Goal: Complete application form

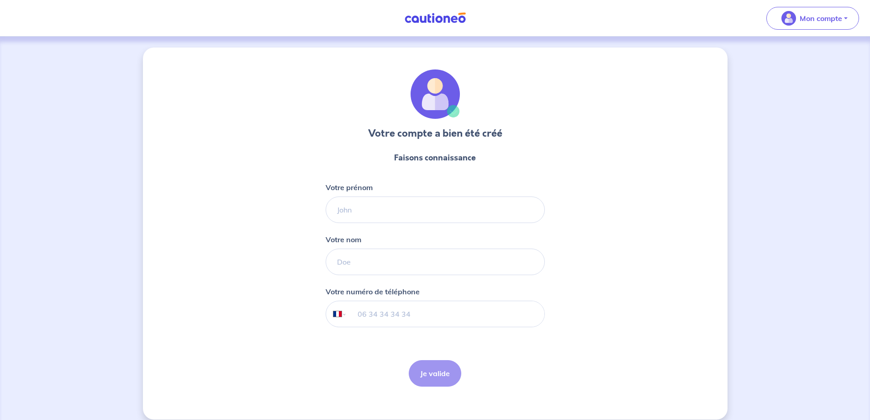
select select "FR"
drag, startPoint x: 0, startPoint y: 0, endPoint x: 375, endPoint y: 211, distance: 430.0
click at [375, 211] on input "Votre prénom" at bounding box center [435, 209] width 219 height 27
type input "SALOUM"
type input "DRAME"
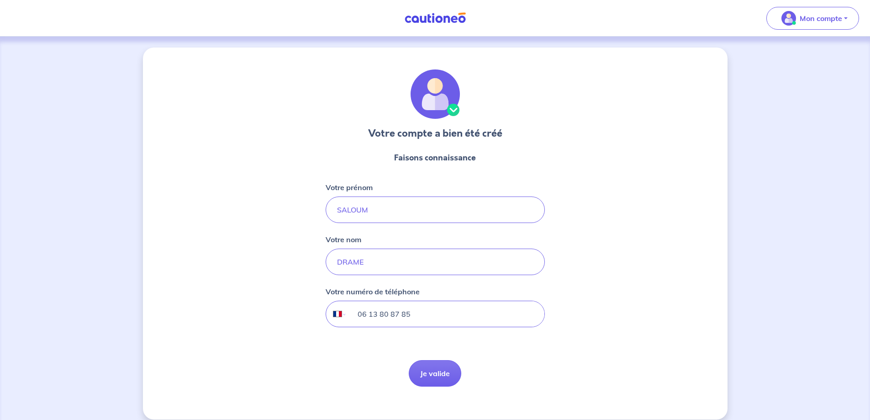
click at [418, 316] on input "06 13 80 87 85" at bounding box center [445, 314] width 197 height 26
type input "06 58 22 37 25"
click at [439, 374] on button "Je valide" at bounding box center [435, 373] width 53 height 27
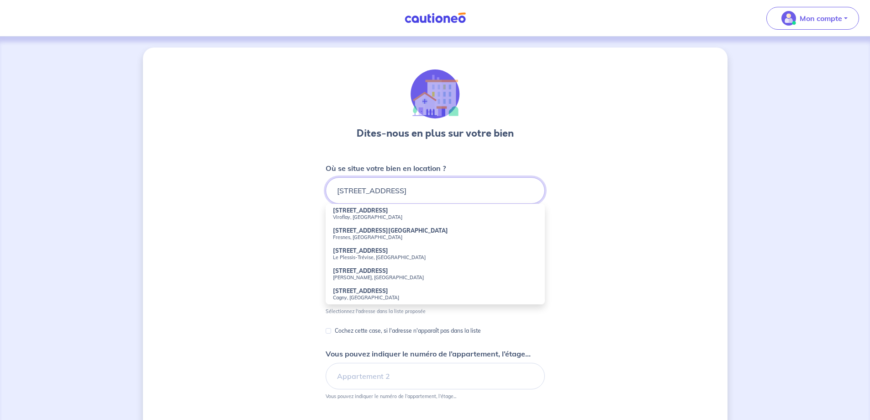
type input "[STREET_ADDRESS]"
click at [286, 201] on div "Dites-nous en plus sur votre bien Où se situe votre bien en location ? [STREET_…" at bounding box center [435, 287] width 585 height 478
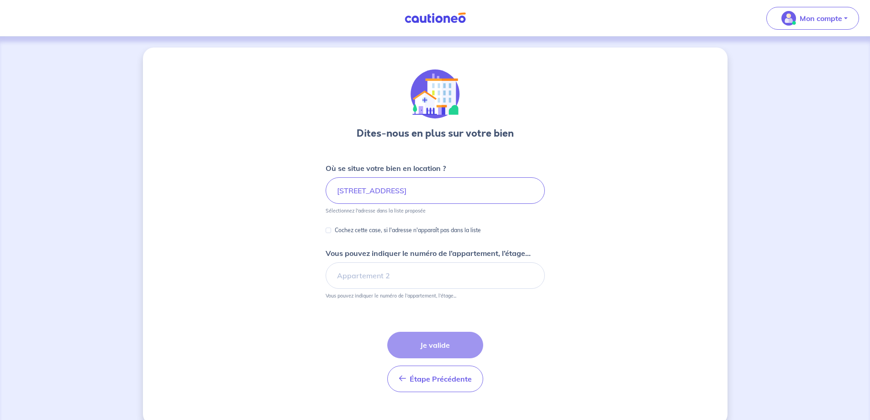
click at [331, 231] on div "Cochez cette case, si l'adresse n'apparaît pas dans la liste" at bounding box center [403, 230] width 155 height 11
click at [405, 274] on input "Vous pouvez indiquer le numéro de l’appartement, l’étage..." at bounding box center [435, 275] width 219 height 27
click at [382, 278] on input "appartement rdc 3" at bounding box center [435, 275] width 219 height 27
click at [414, 267] on input "appartement 34 rdc 3" at bounding box center [435, 275] width 219 height 27
type input "appartement 34 rdc"
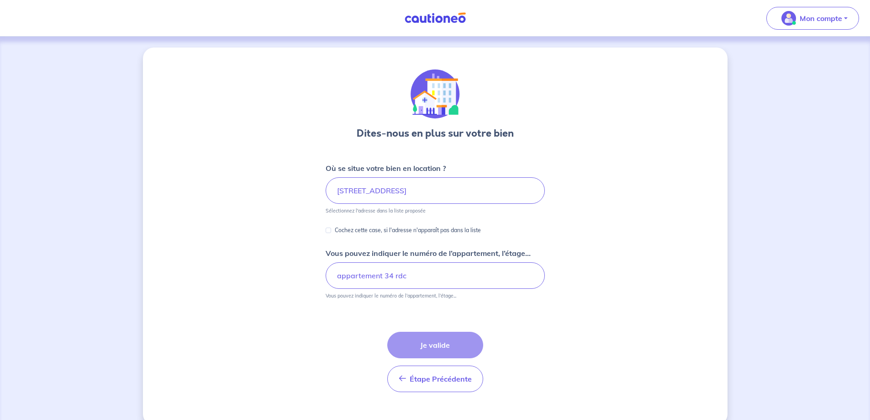
click at [443, 346] on div "Étape Précédente Précédent Je valide Je valide" at bounding box center [435, 362] width 96 height 60
click at [421, 276] on input "appartement 34 rdc" at bounding box center [435, 275] width 219 height 27
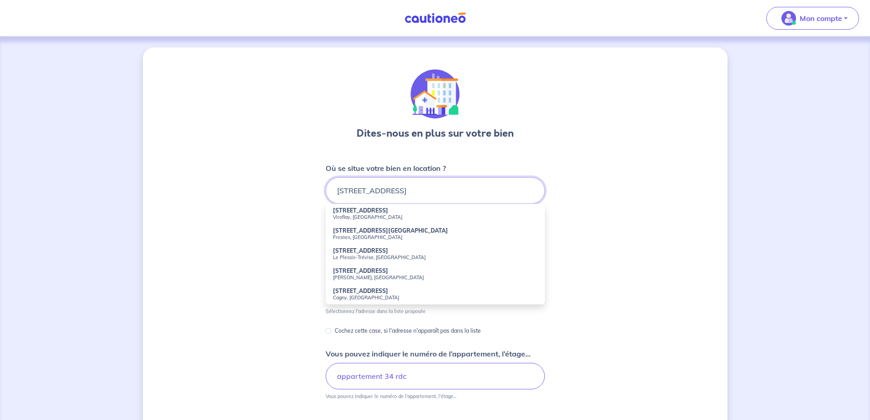
click at [424, 191] on input "[STREET_ADDRESS]" at bounding box center [435, 190] width 219 height 27
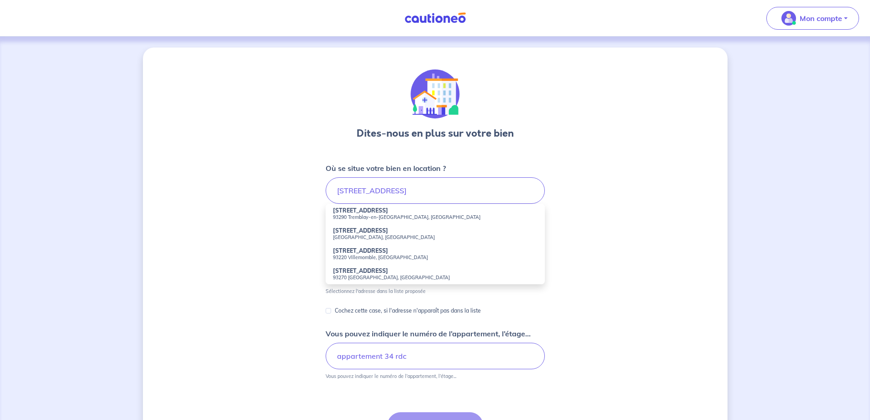
click at [371, 213] on strong "[STREET_ADDRESS]" at bounding box center [360, 210] width 55 height 7
type input "[STREET_ADDRESS]"
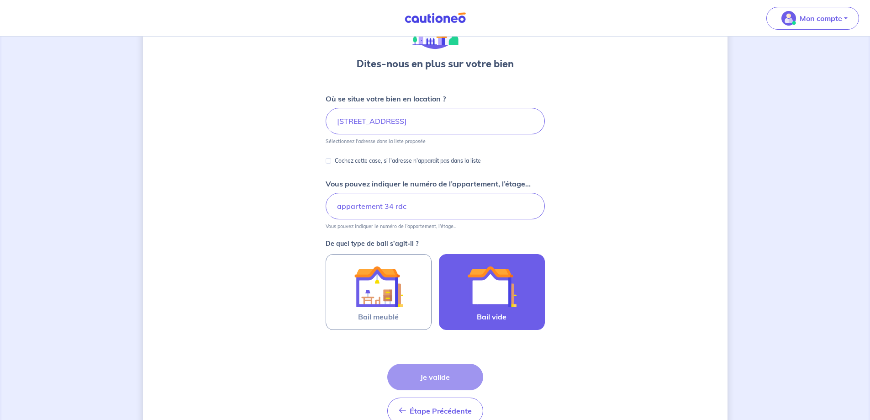
scroll to position [91, 0]
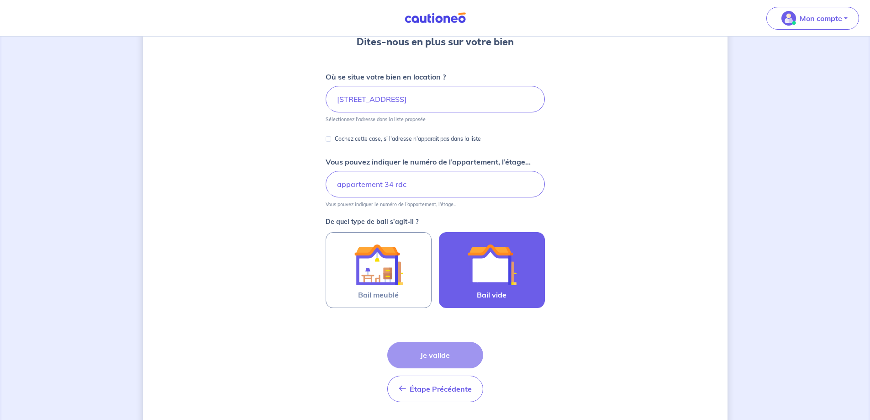
click at [480, 280] on img at bounding box center [491, 264] width 49 height 49
click at [0, 0] on input "Bail vide" at bounding box center [0, 0] width 0 height 0
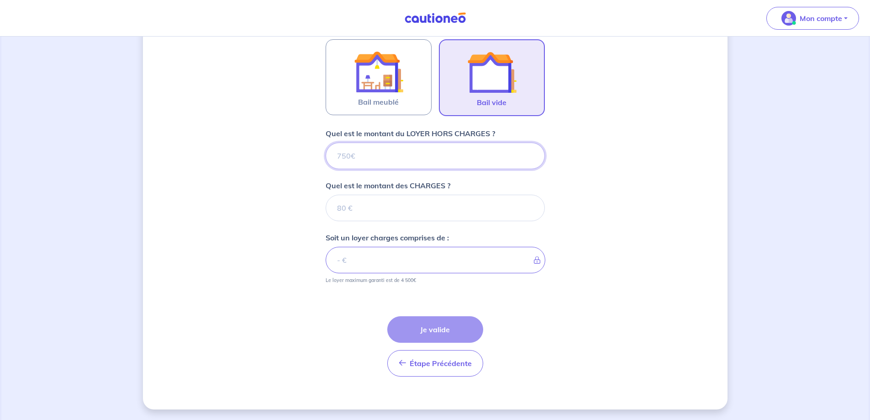
scroll to position [285, 0]
type input "8"
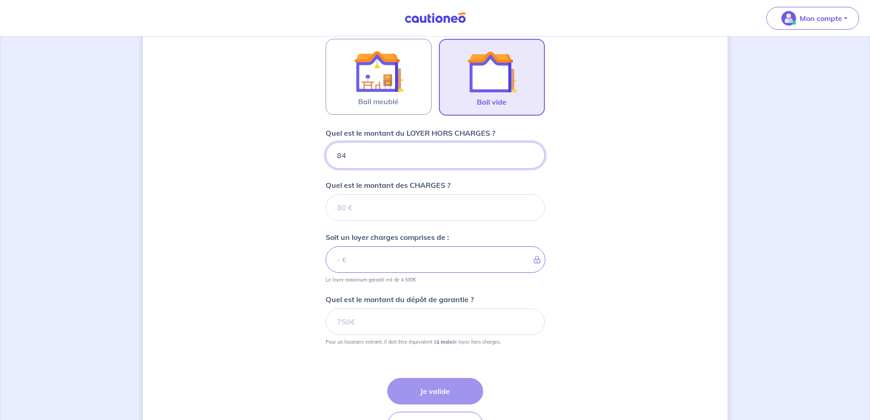
type input "848"
type input "8"
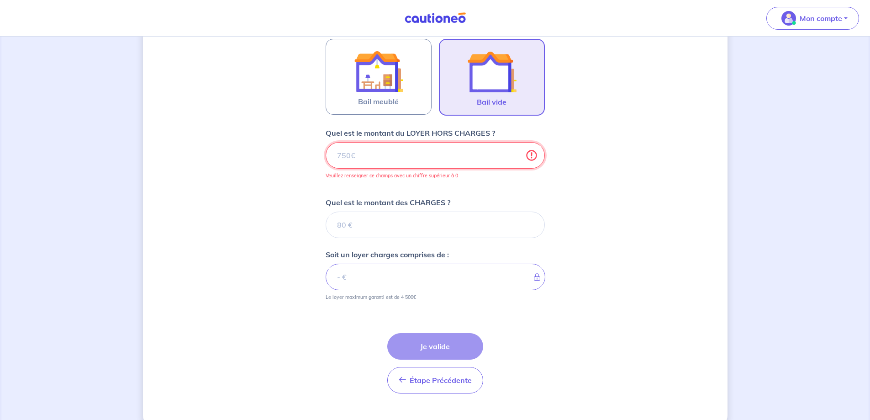
type input "7"
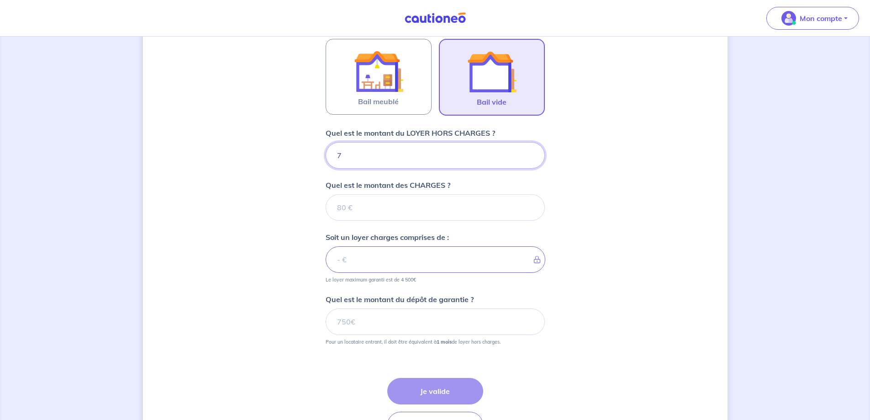
type input "75"
type input "750"
click at [366, 207] on input "Quel est le montant des CHARGES ?" at bounding box center [435, 207] width 219 height 27
type input "98"
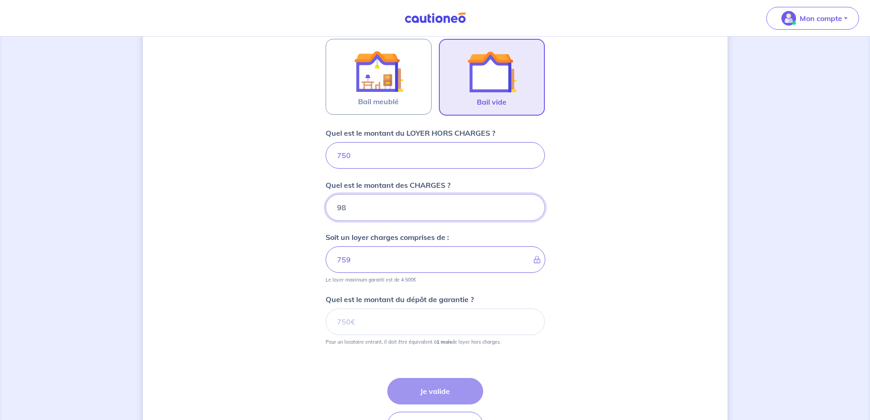
type input "848"
type input "98"
click at [375, 323] on input "Quel est le montant du dépôt de garantie ?" at bounding box center [435, 321] width 219 height 27
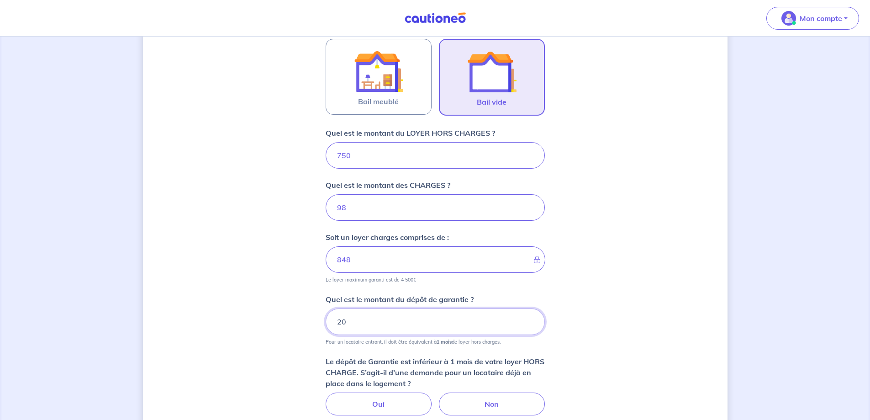
type input "2"
type input "8"
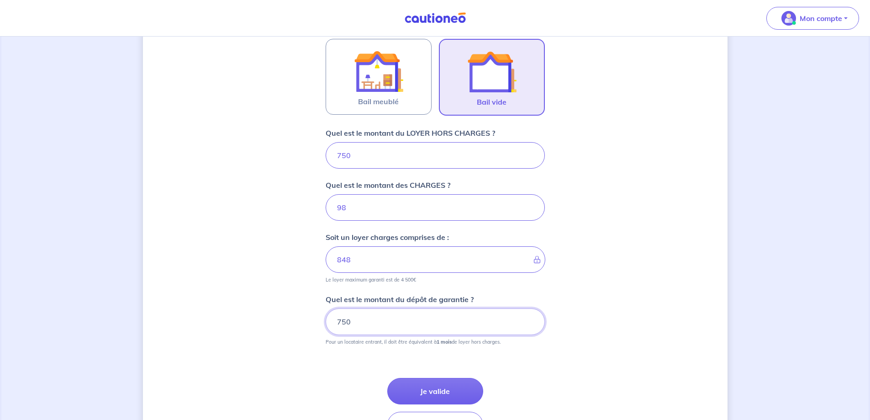
scroll to position [330, 0]
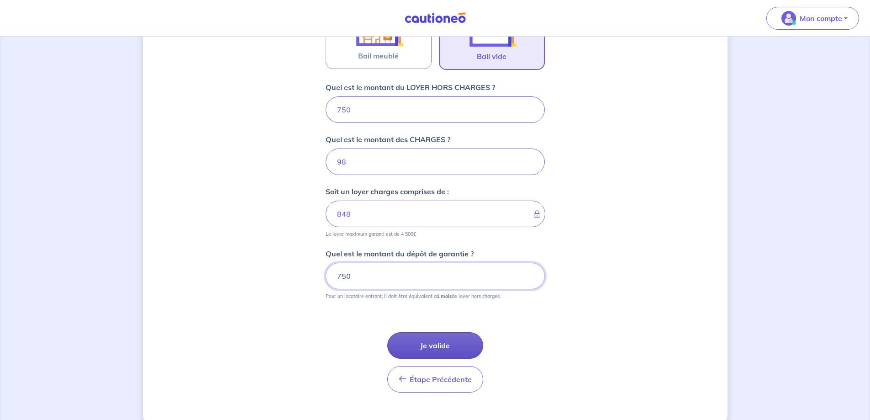
type input "750"
click at [453, 345] on button "Je valide" at bounding box center [435, 345] width 96 height 27
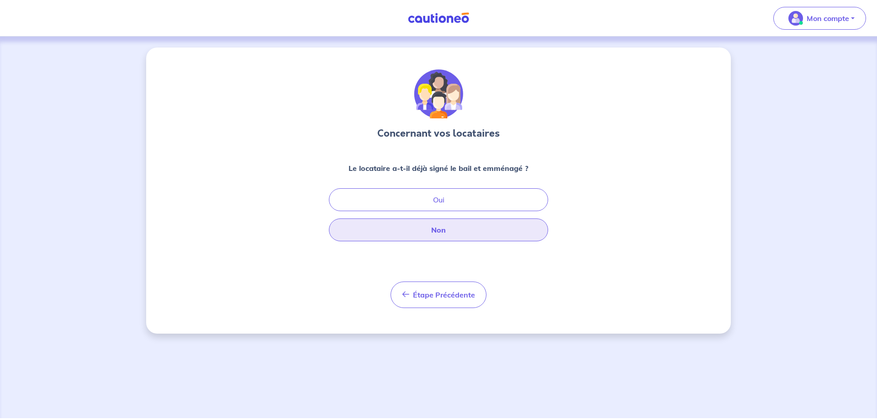
click at [457, 227] on button "Non" at bounding box center [438, 229] width 219 height 23
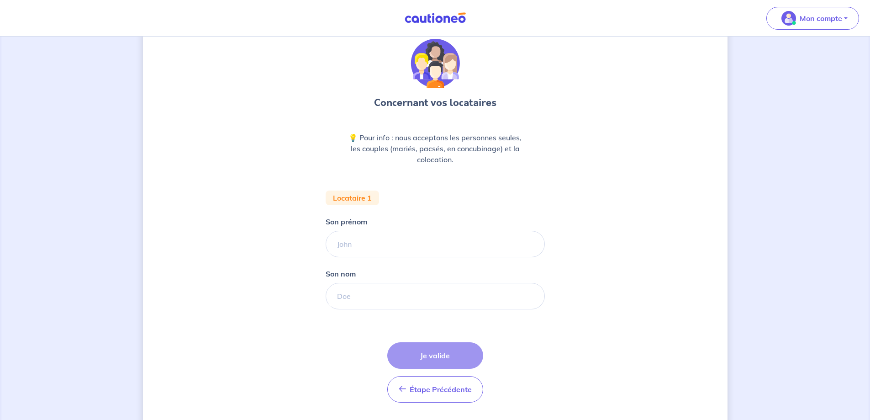
scroll to position [46, 0]
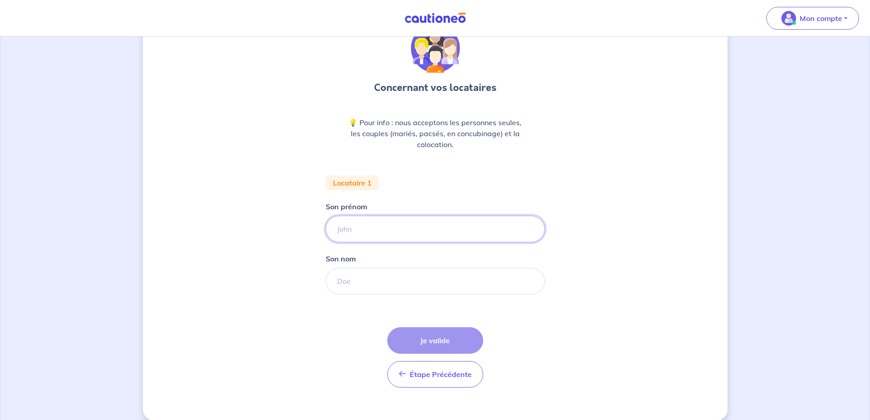
click at [371, 228] on input "Son prénom" at bounding box center [435, 229] width 219 height 27
